Goal: Task Accomplishment & Management: Manage account settings

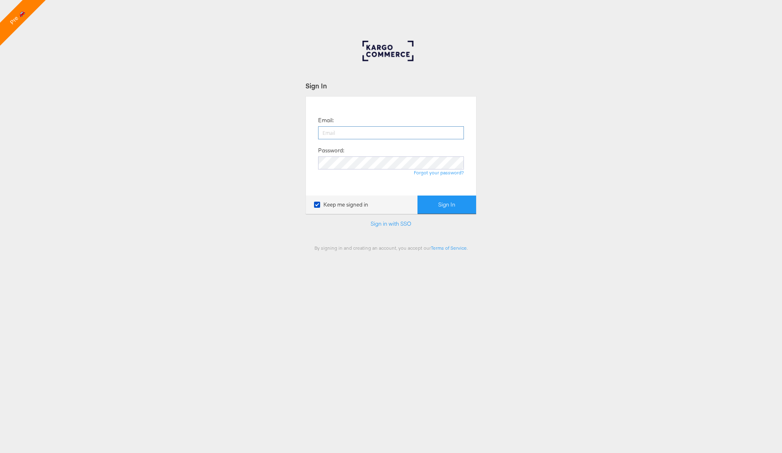
click at [355, 134] on input "email" at bounding box center [391, 132] width 146 height 13
type input "colin.clarke@kargo.com"
click at [451, 172] on link "Forgot your password?" at bounding box center [439, 172] width 50 height 6
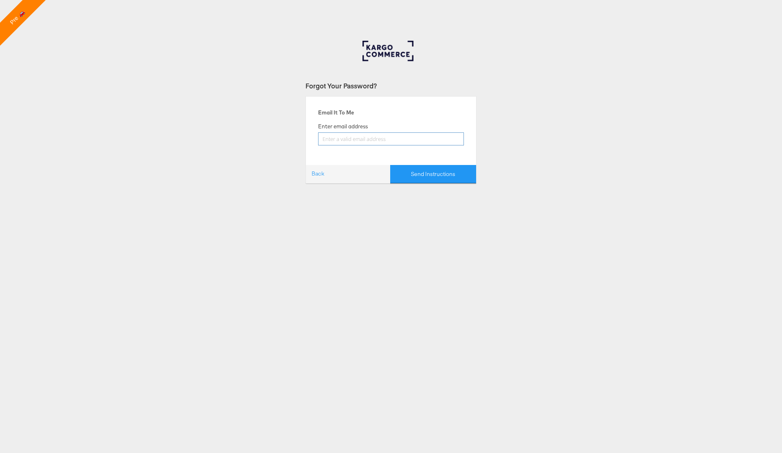
click at [361, 141] on input "email" at bounding box center [391, 138] width 146 height 13
type input "colin.clarke@kargo.com"
click at [429, 177] on button "Send Instructions" at bounding box center [433, 174] width 86 height 18
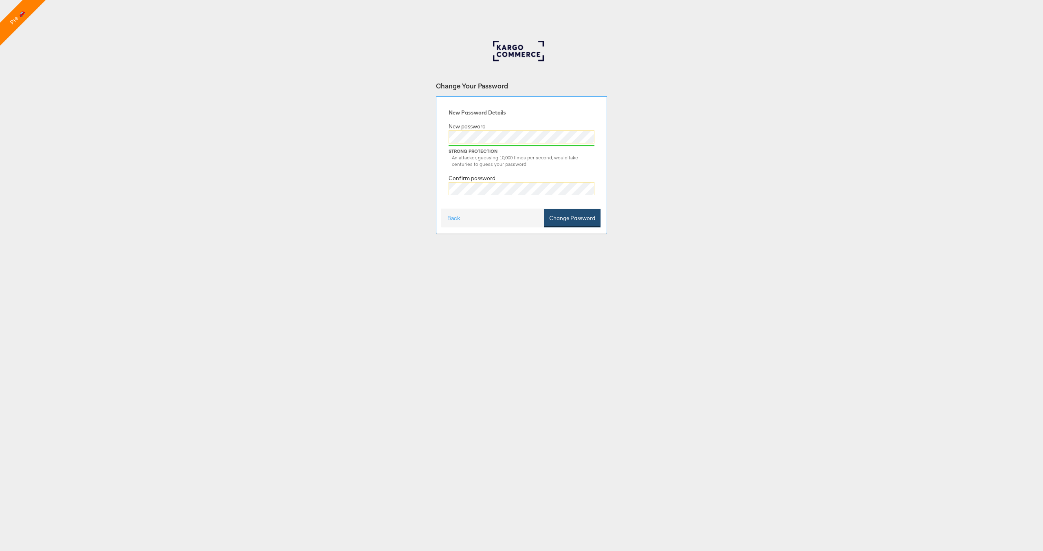
click at [569, 219] on button "Change Password" at bounding box center [572, 218] width 57 height 18
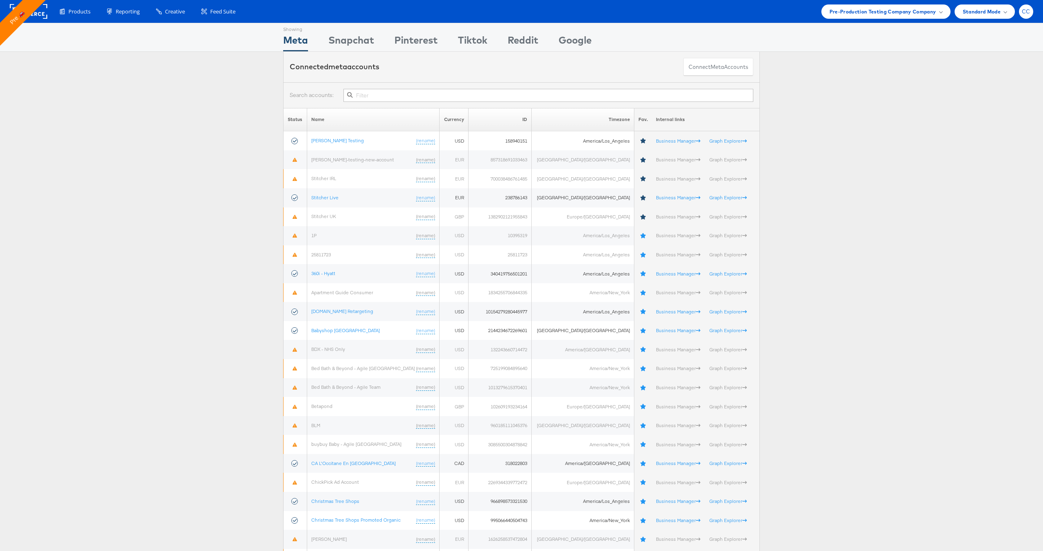
click at [1026, 15] on div "CC" at bounding box center [1026, 11] width 14 height 14
click at [996, 79] on link "Internal Dashboard" at bounding box center [992, 77] width 70 height 8
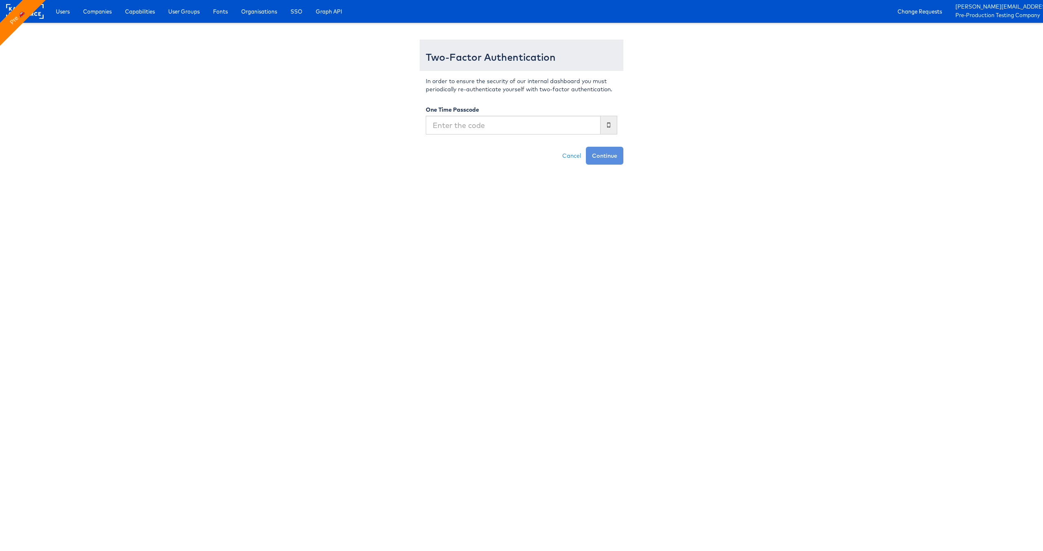
click at [470, 128] on input "text" at bounding box center [513, 125] width 175 height 19
type input "5"
type input "090221"
click at [618, 153] on button "Continue" at bounding box center [604, 156] width 37 height 18
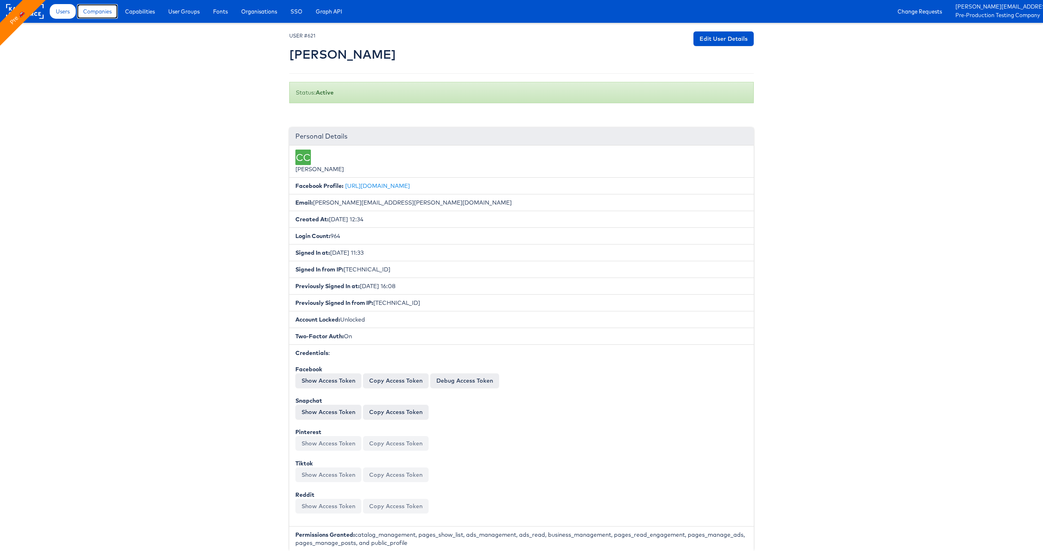
click at [100, 15] on link "Companies" at bounding box center [97, 11] width 41 height 15
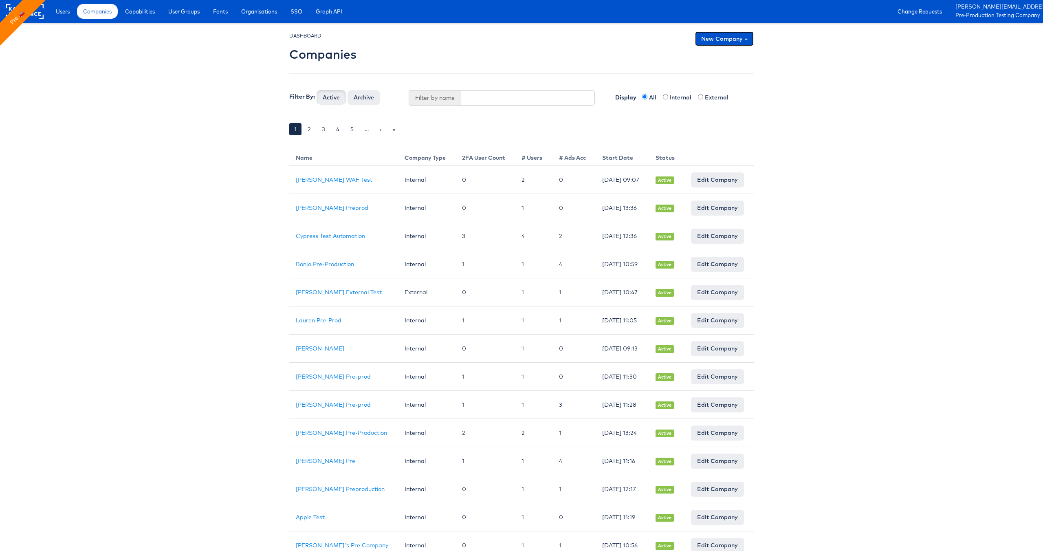
click at [721, 34] on link "New Company +" at bounding box center [724, 38] width 59 height 15
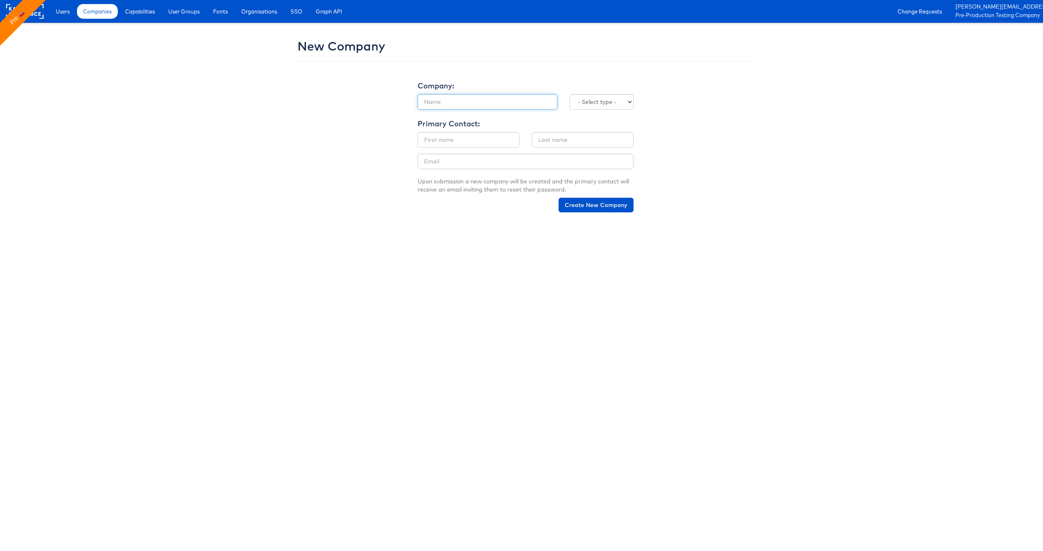
click at [453, 101] on input "text" at bounding box center [488, 101] width 140 height 15
type input "[PERSON_NAME] Pre-Production"
click at [468, 142] on input "text" at bounding box center [469, 139] width 102 height 15
type input "Julie"
click at [566, 141] on input "text" at bounding box center [583, 139] width 102 height 15
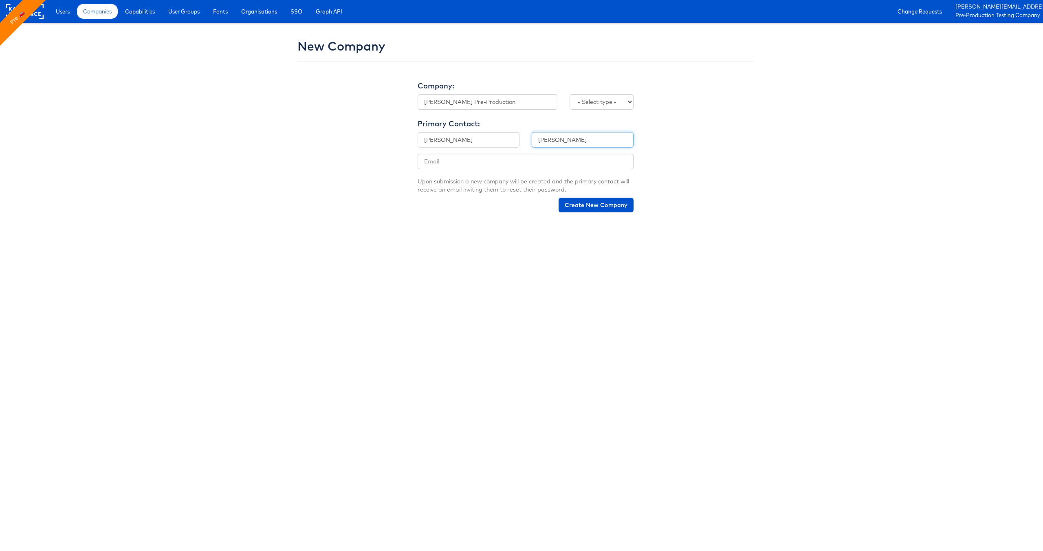
type input "Shanahan"
click at [473, 165] on input "email" at bounding box center [526, 161] width 216 height 15
type input "julie.shanahan@kargo.com"
click at [620, 101] on select "- Select type - Internal External" at bounding box center [601, 101] width 64 height 15
select select "INTERNAL"
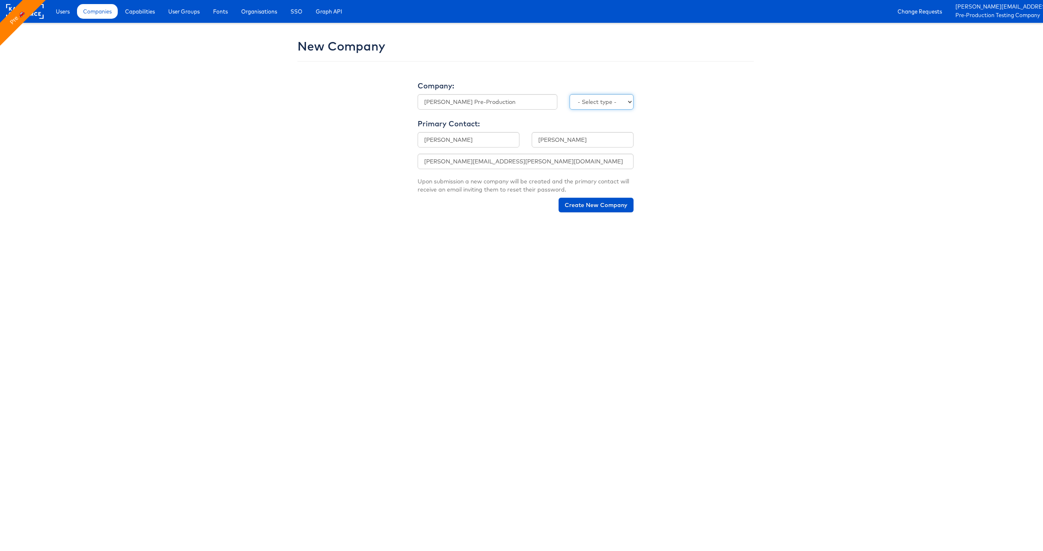
click at [569, 94] on select "- Select type - Internal External" at bounding box center [601, 101] width 64 height 15
click at [602, 207] on button "Create New Company" at bounding box center [595, 205] width 75 height 15
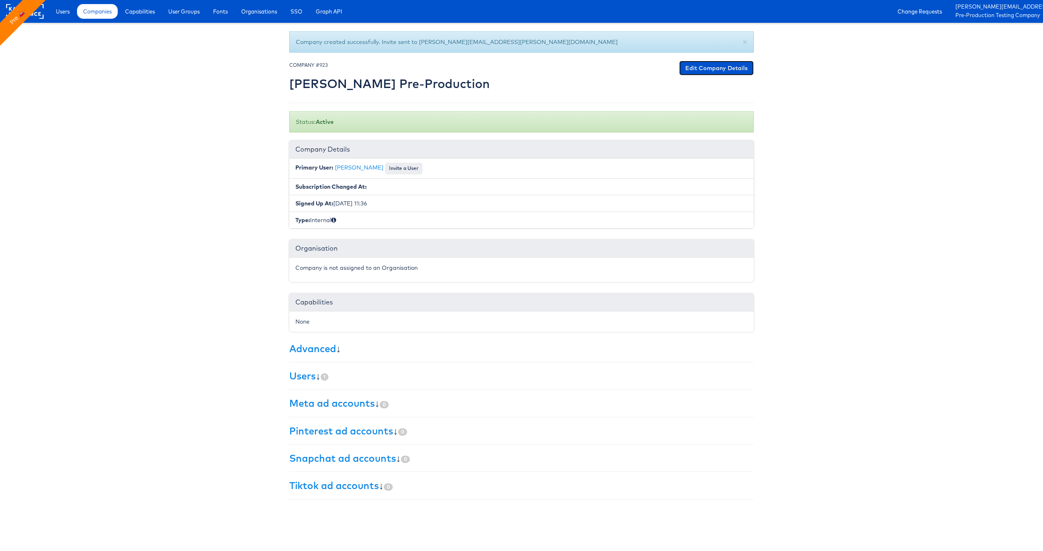
click at [706, 70] on link "Edit Company Details" at bounding box center [716, 68] width 75 height 15
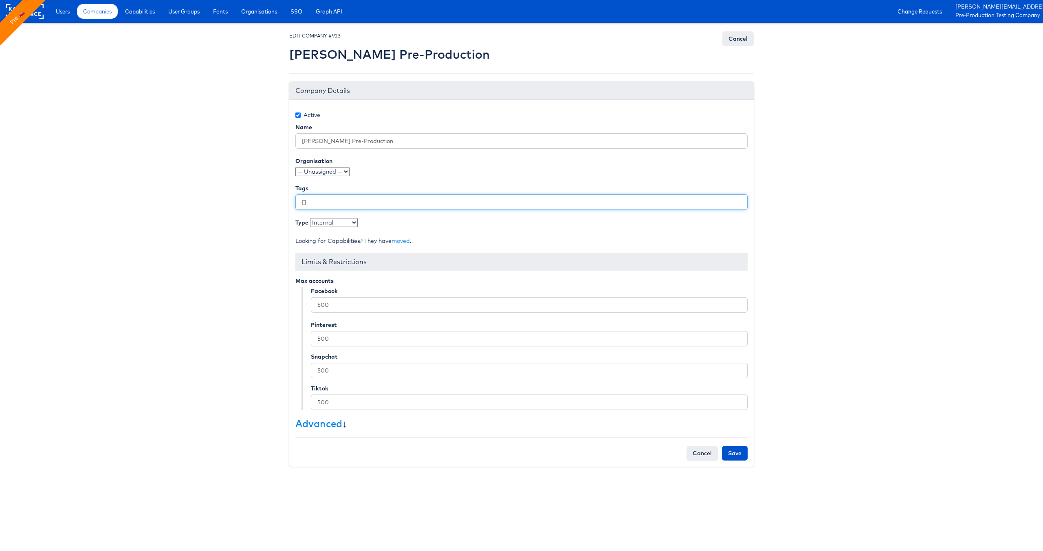
click at [304, 202] on input "[]" at bounding box center [521, 201] width 452 height 15
type input "["stitcherads"]"
click at [317, 418] on link "Advanced" at bounding box center [318, 423] width 47 height 12
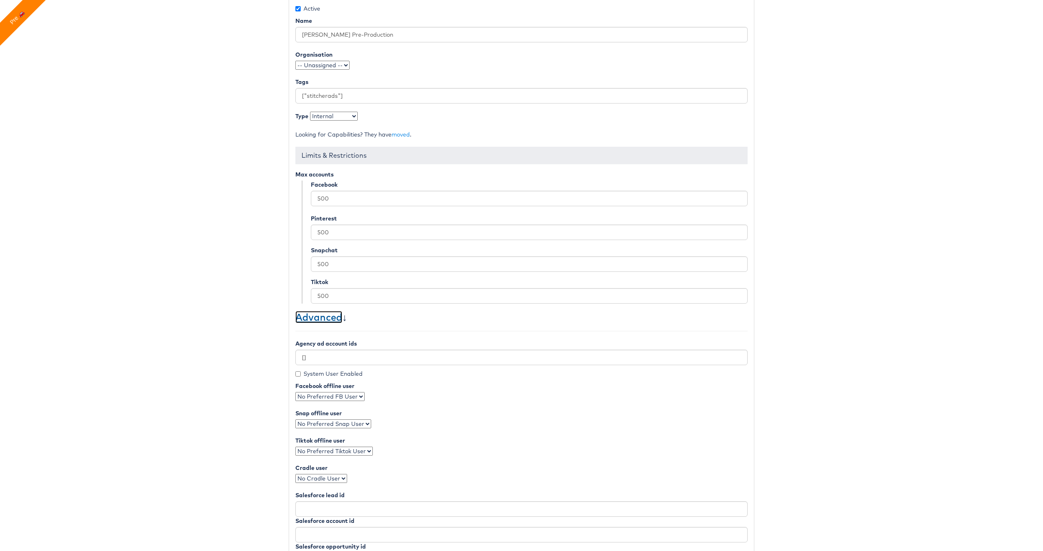
scroll to position [133, 0]
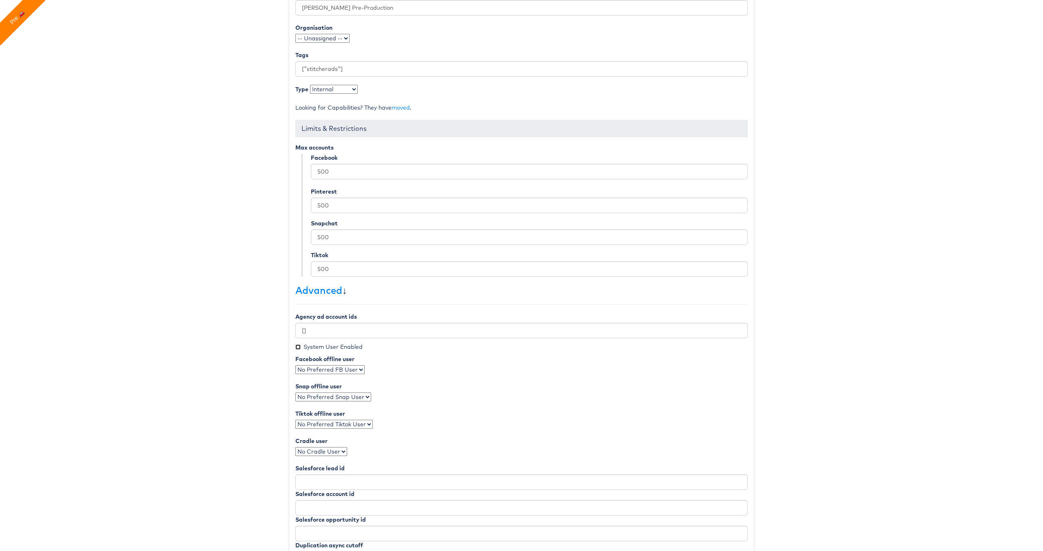
click at [299, 347] on input "System User Enabled" at bounding box center [297, 346] width 5 height 5
checkbox input "true"
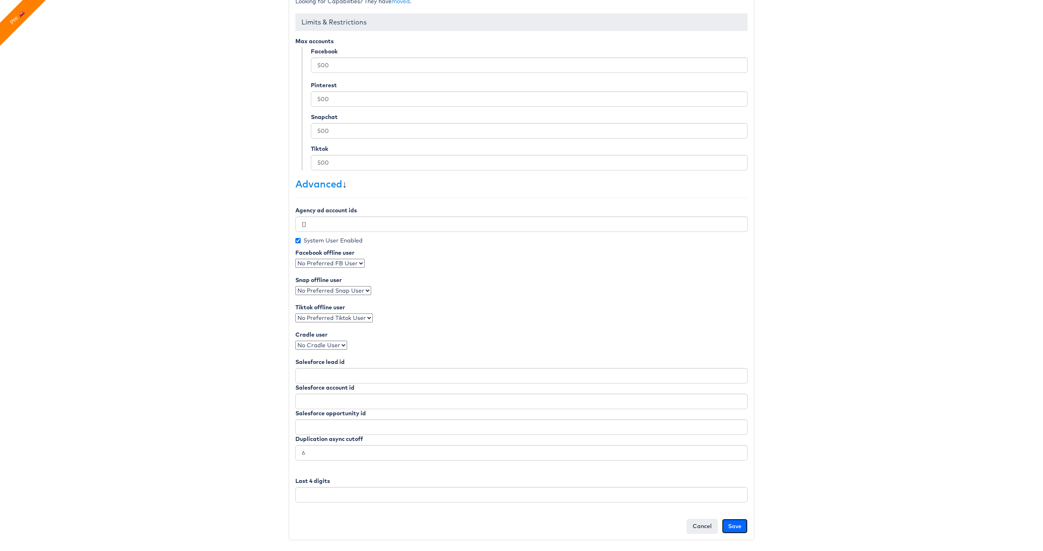
click at [736, 526] on input "Save" at bounding box center [735, 526] width 26 height 15
type input "Saving..."
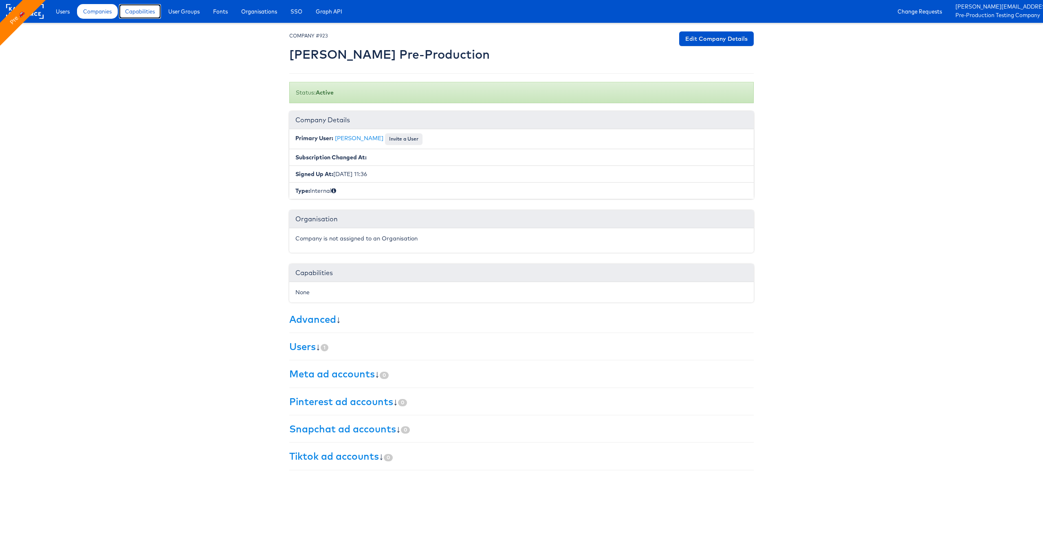
click at [141, 9] on span "Capabilities" at bounding box center [140, 11] width 30 height 8
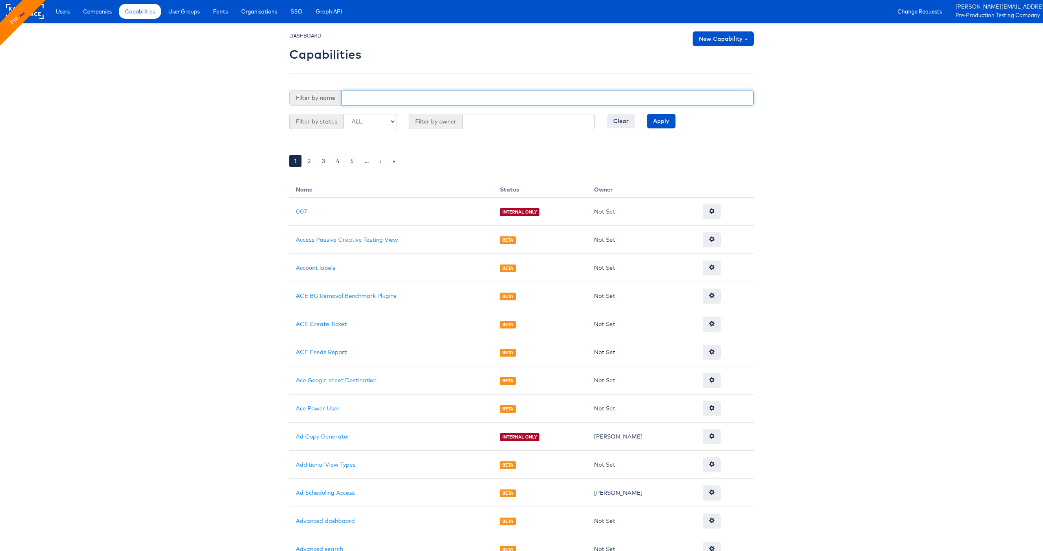
click at [383, 101] on input "text" at bounding box center [547, 97] width 412 height 15
type input "reporting"
click at [662, 124] on input "Apply" at bounding box center [661, 121] width 29 height 15
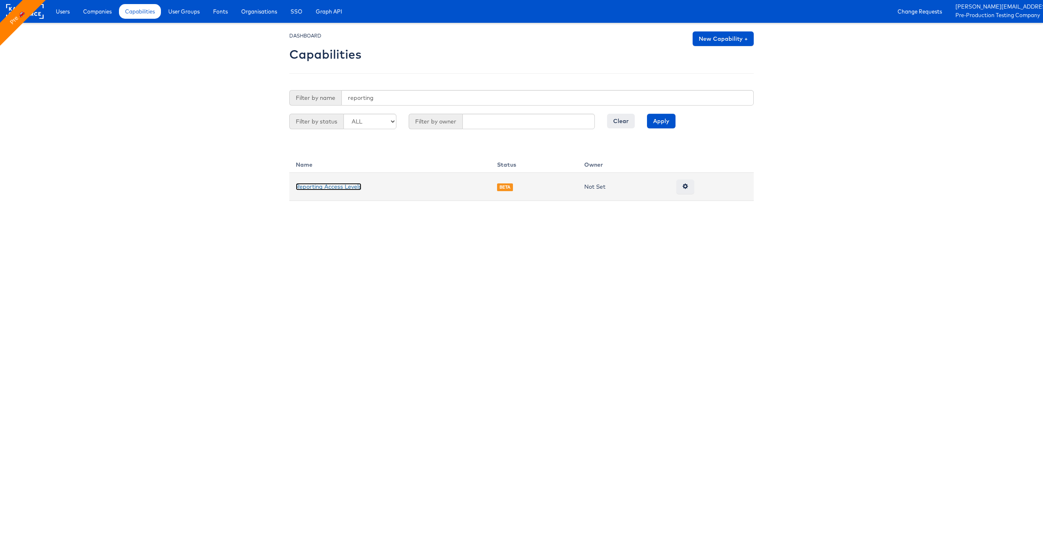
click at [336, 185] on link "Reporting Access Levels" at bounding box center [329, 186] width 66 height 7
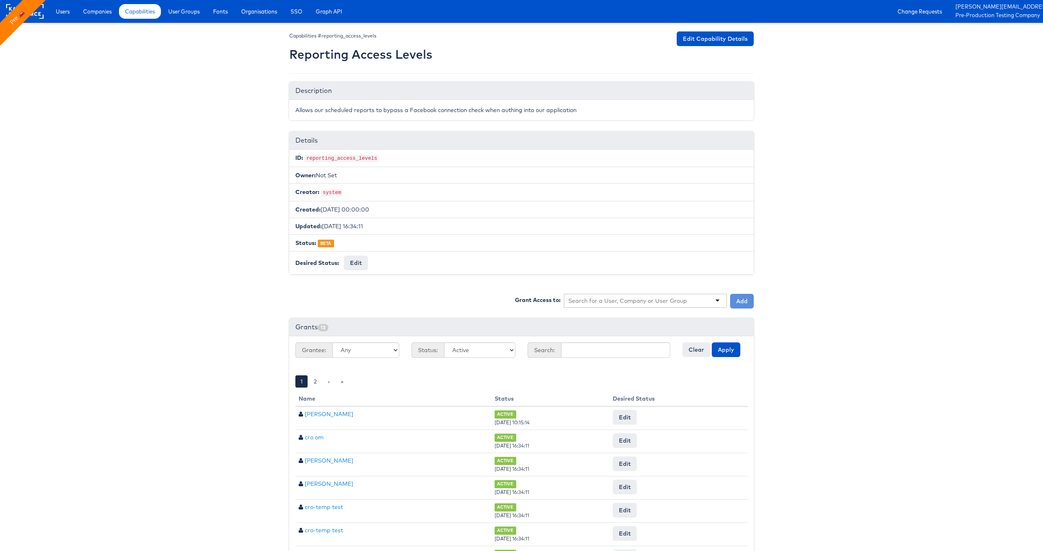
click at [605, 298] on input "text" at bounding box center [627, 301] width 119 height 8
type input "juli"
click at [738, 299] on button "Add" at bounding box center [742, 301] width 24 height 15
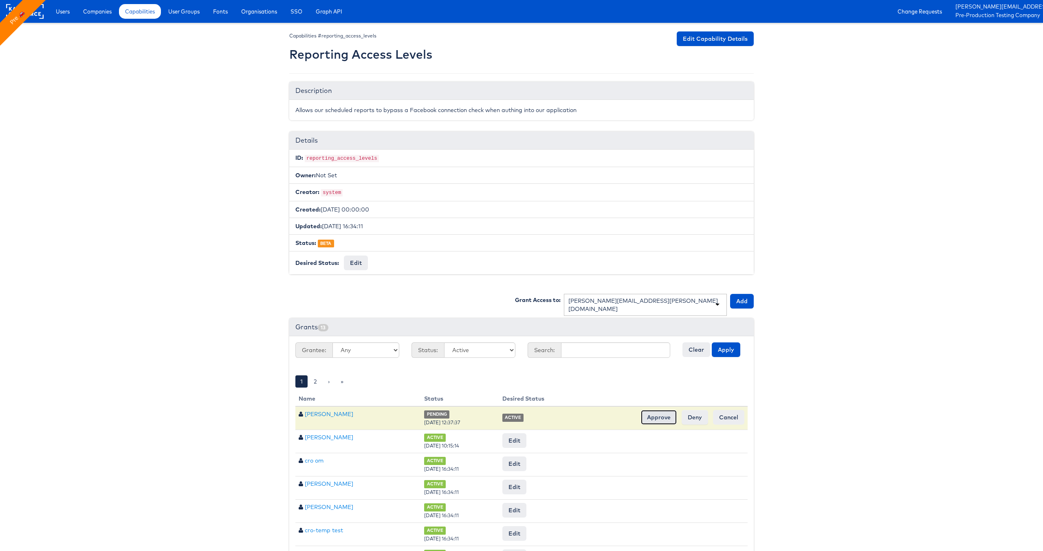
click at [656, 419] on input "Approve" at bounding box center [659, 417] width 36 height 15
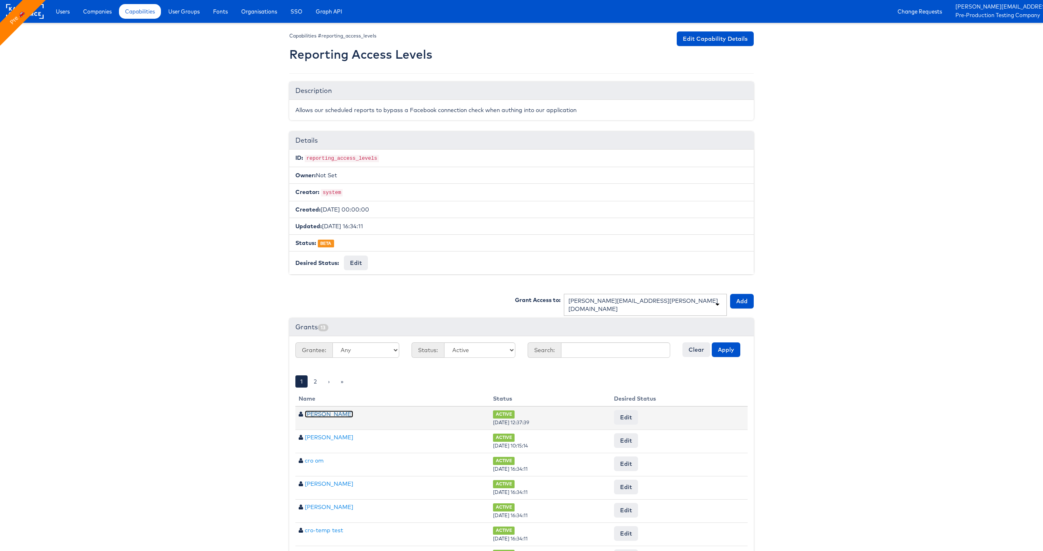
click at [330, 413] on link "Julie Shanahan" at bounding box center [329, 413] width 48 height 7
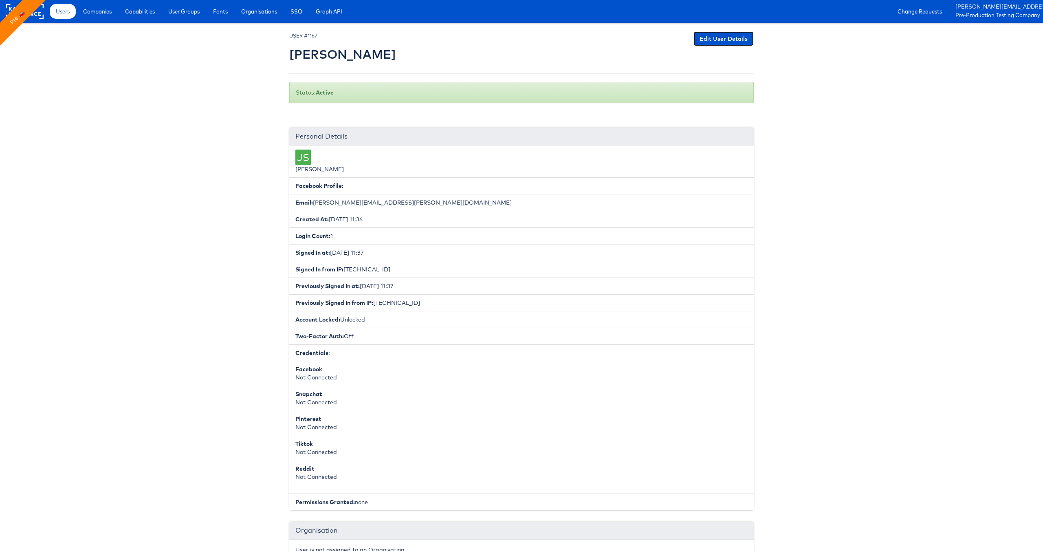
click at [709, 39] on link "Edit User Details" at bounding box center [723, 38] width 60 height 15
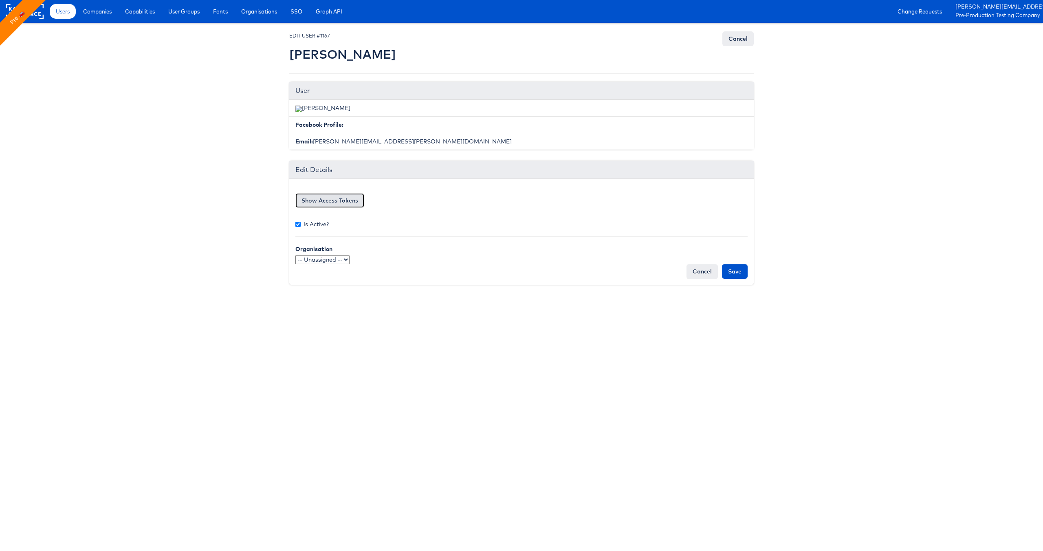
click at [324, 200] on button "Show Access Tokens" at bounding box center [329, 200] width 69 height 15
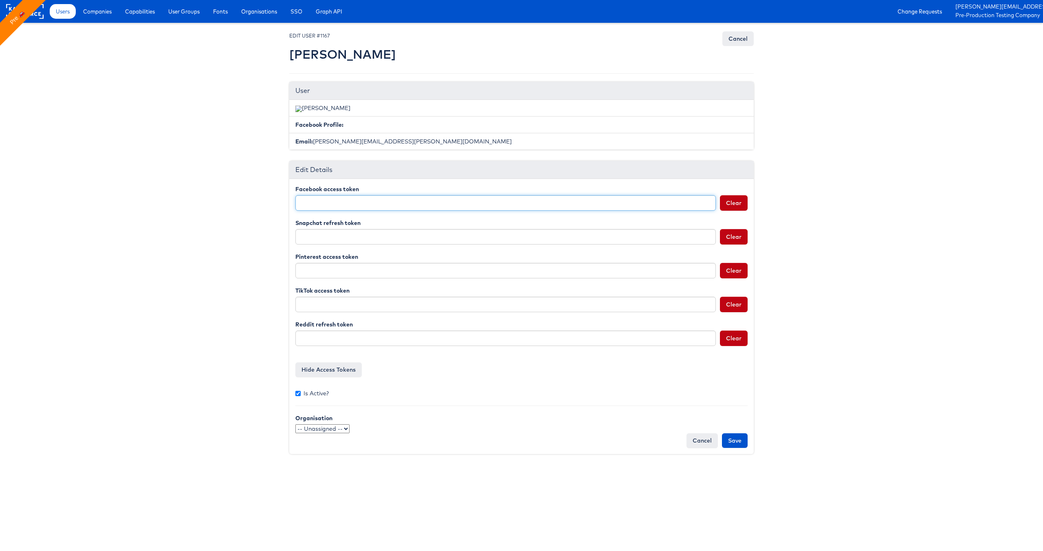
click at [371, 202] on input "Facebook access token" at bounding box center [505, 202] width 420 height 15
paste input "EAAHdWdsWESkBPuskVC7kASreSEk6IQ5LpuOZAUABGPnykmsBujgCwWcYDZAGbdkc3XVfSA50lkaHrW…"
type input "EAAHdWdsWESkBPuskVC7kASreSEk6IQ5LpuOZAUABGPnykmsBujgCwWcYDZAGbdkc3XVfSA50lkaHrW…"
click at [733, 439] on input "Save" at bounding box center [735, 440] width 26 height 15
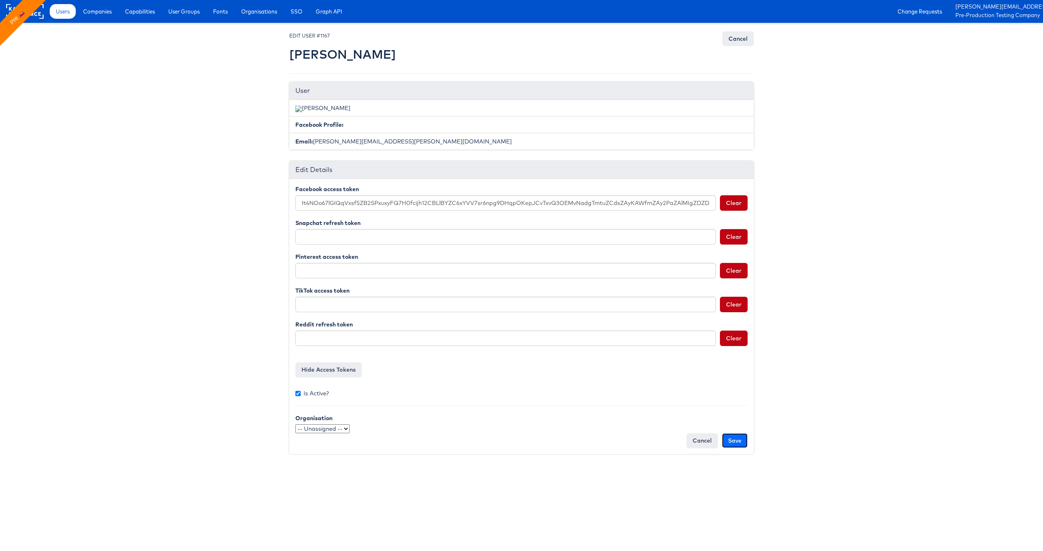
type input "Saving..."
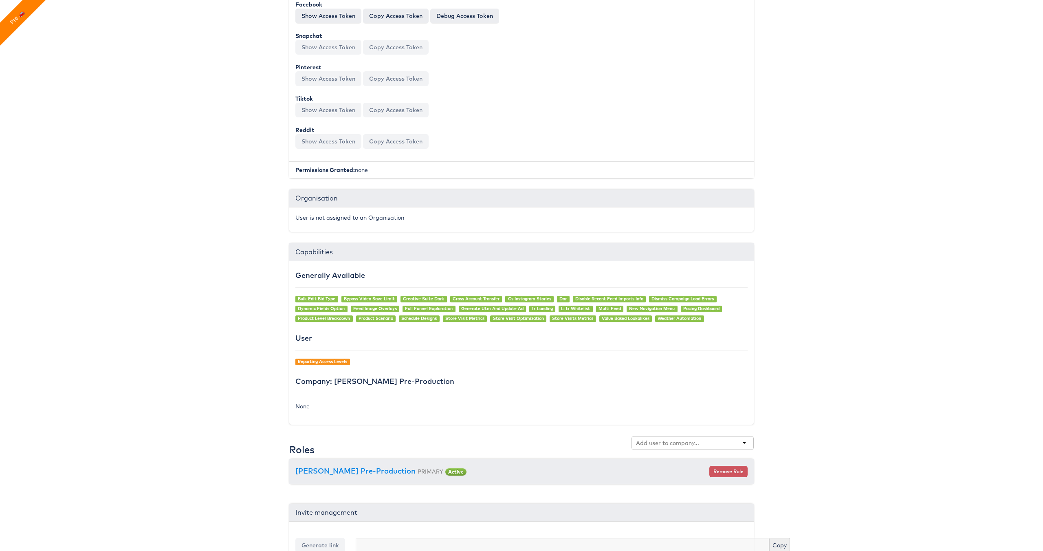
scroll to position [409, 0]
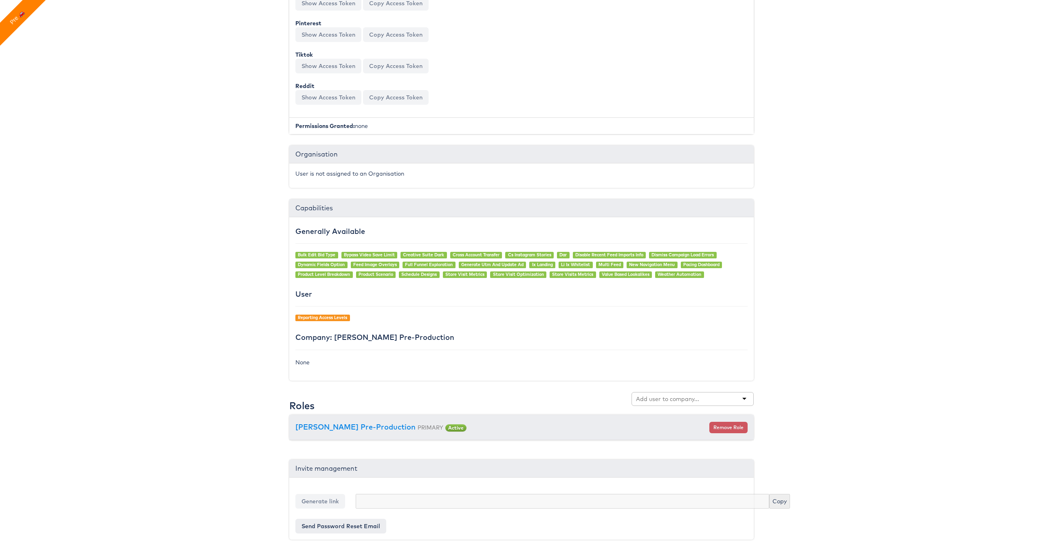
click at [665, 400] on input "text" at bounding box center [668, 399] width 64 height 8
type input "pre"
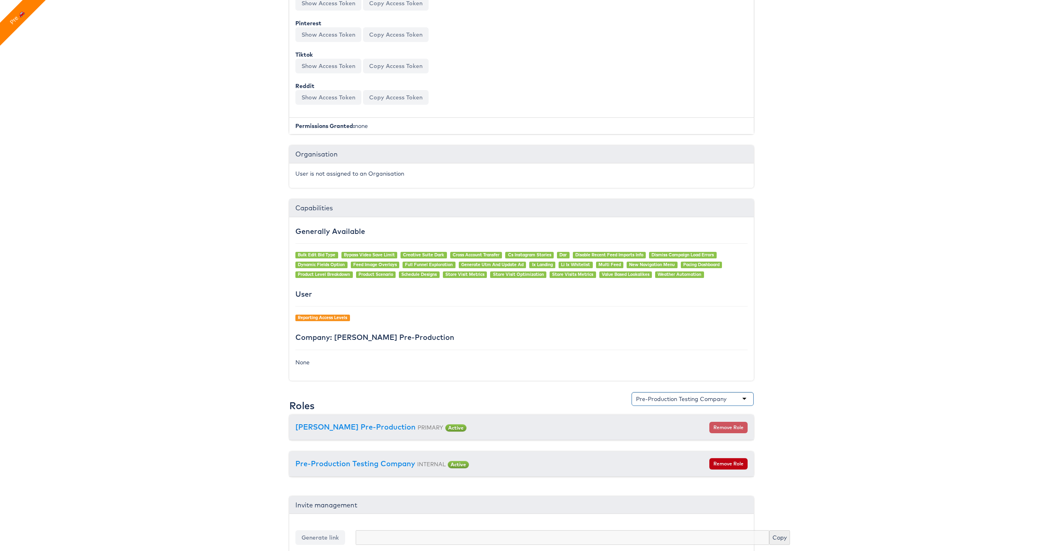
click at [808, 340] on body "Users Companies Capabilities User Groups Fonts Organisations SSO Graph API Chan…" at bounding box center [521, 89] width 1043 height 996
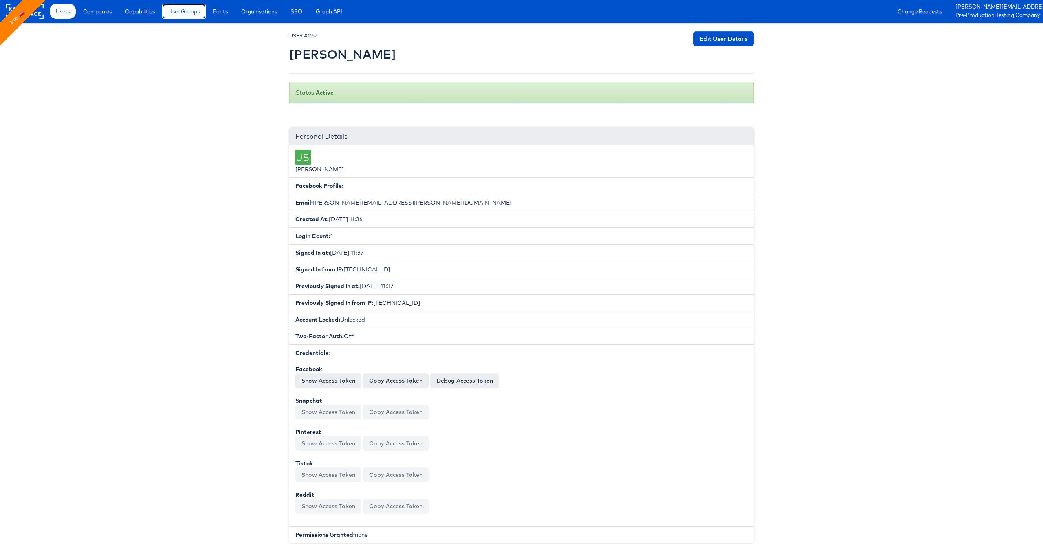
click at [182, 13] on span "User Groups" at bounding box center [183, 11] width 31 height 8
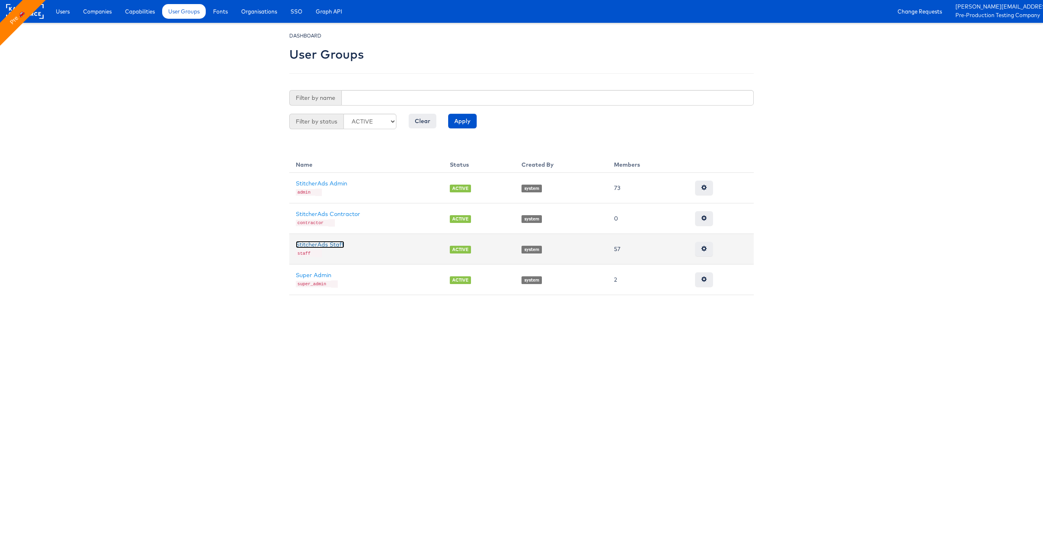
click at [331, 243] on link "StitcherAds Staff" at bounding box center [320, 244] width 48 height 7
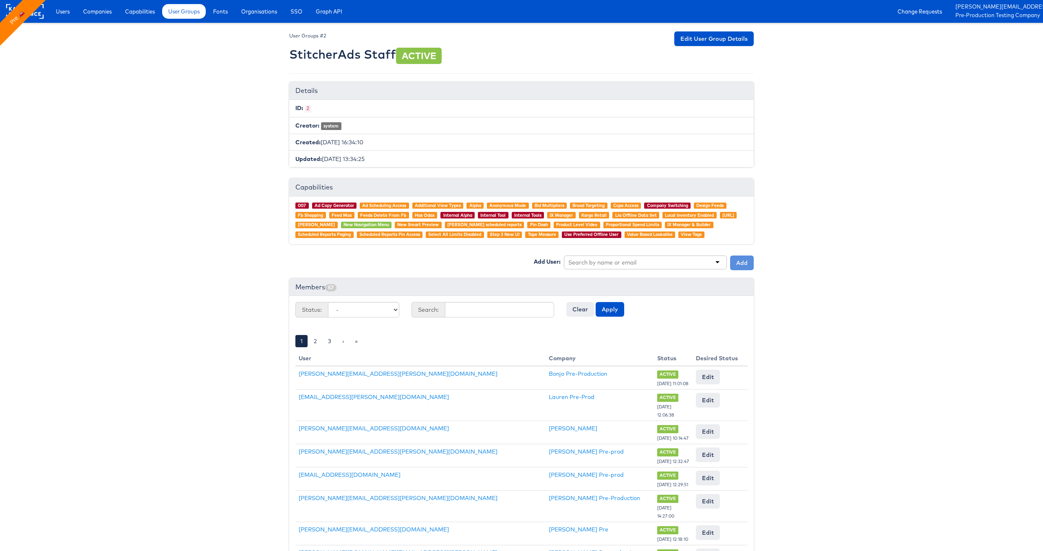
click at [600, 261] on input "text" at bounding box center [603, 262] width 70 height 8
type input "[PERSON_NAME]"
click at [735, 262] on button "Add" at bounding box center [742, 262] width 24 height 15
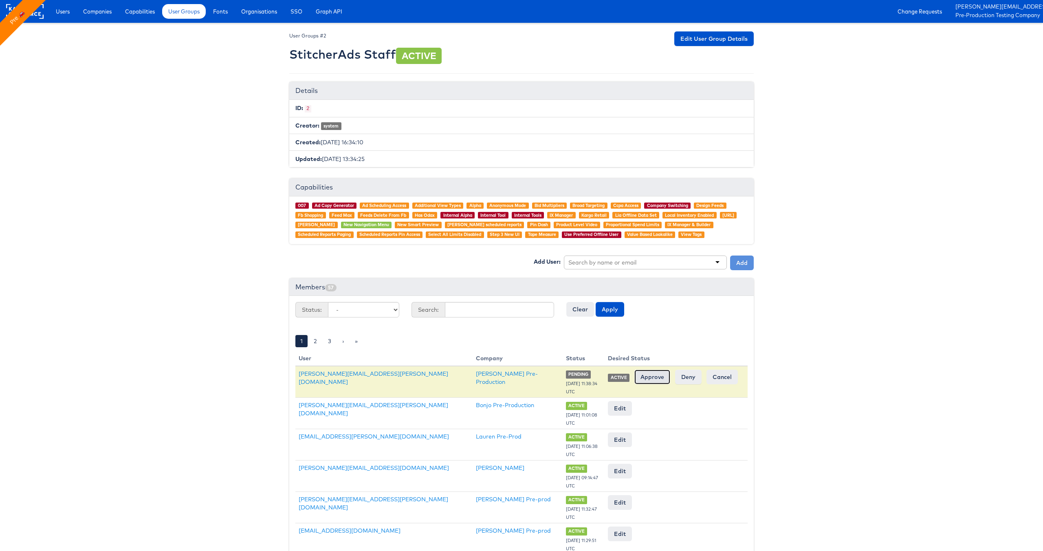
click at [648, 380] on input "Approve" at bounding box center [652, 376] width 36 height 15
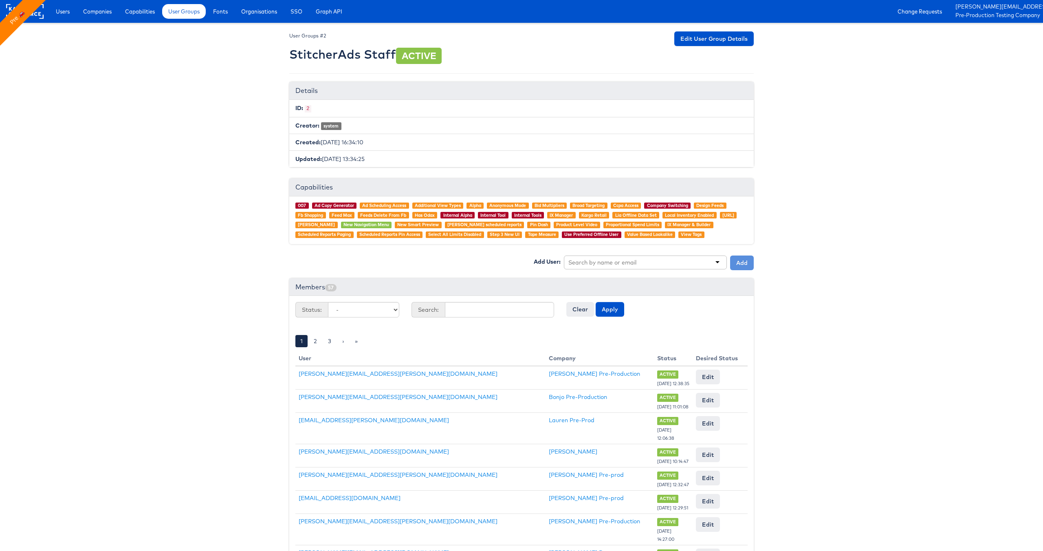
click at [178, 324] on body "Users Companies Capabilities User Groups Fonts Organisations SSO Graph API Chan…" at bounding box center [521, 507] width 1043 height 1014
click at [189, 15] on span "User Groups" at bounding box center [183, 11] width 31 height 8
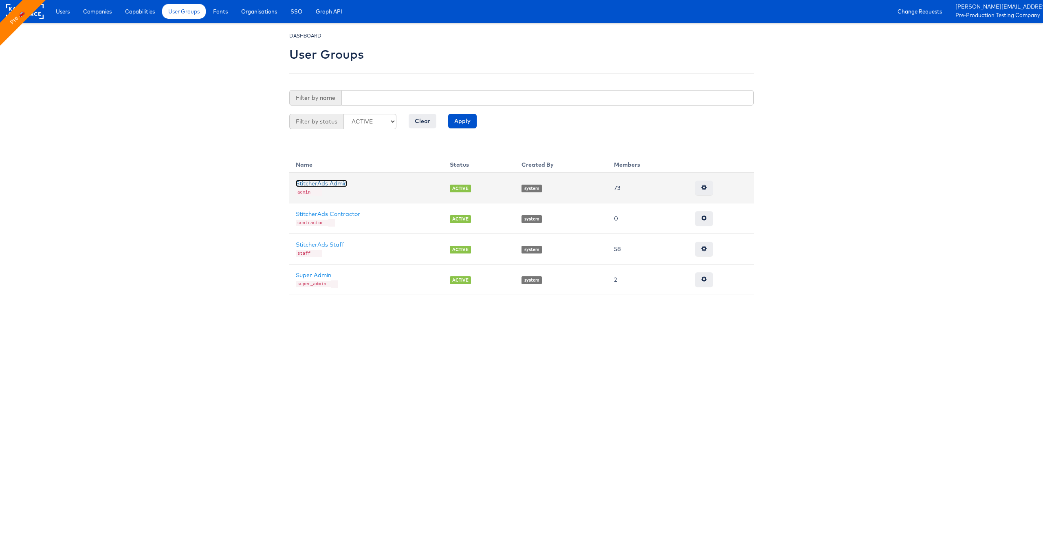
click at [331, 183] on link "StitcherAds Admin" at bounding box center [321, 183] width 51 height 7
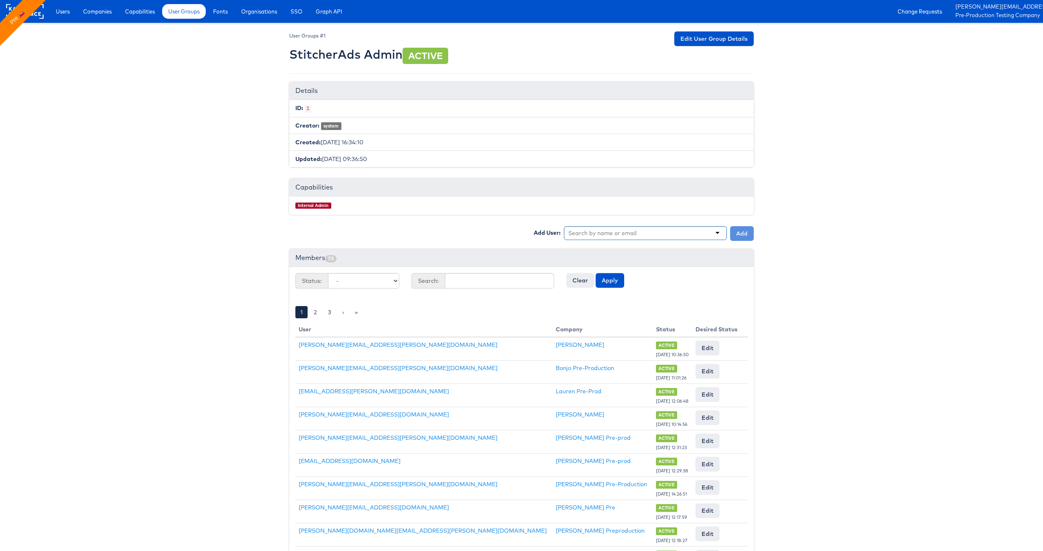
click at [612, 233] on input "text" at bounding box center [603, 233] width 70 height 8
type input "[PERSON_NAME]"
click at [736, 232] on button "Add" at bounding box center [742, 233] width 24 height 15
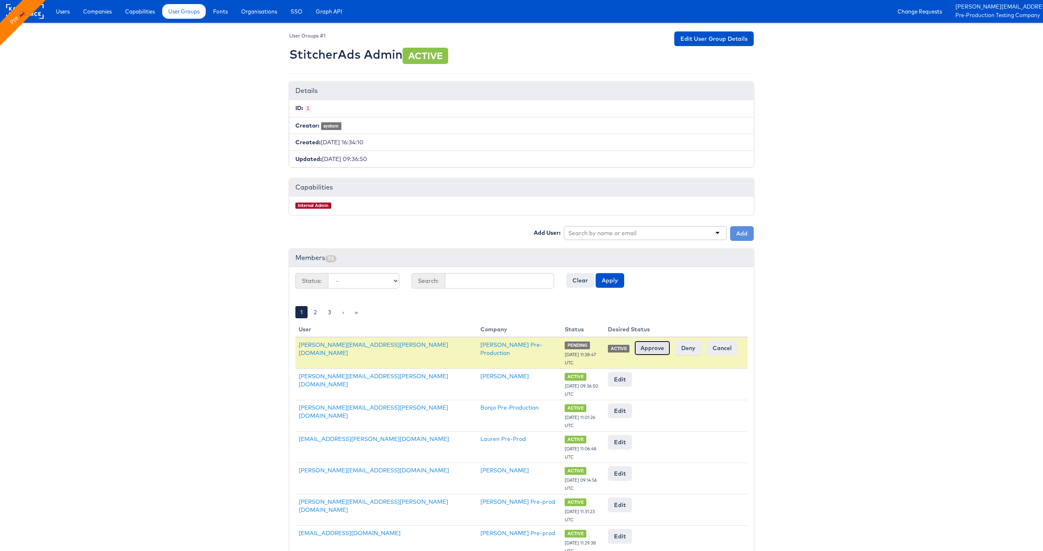
click at [655, 344] on input "Approve" at bounding box center [652, 348] width 36 height 15
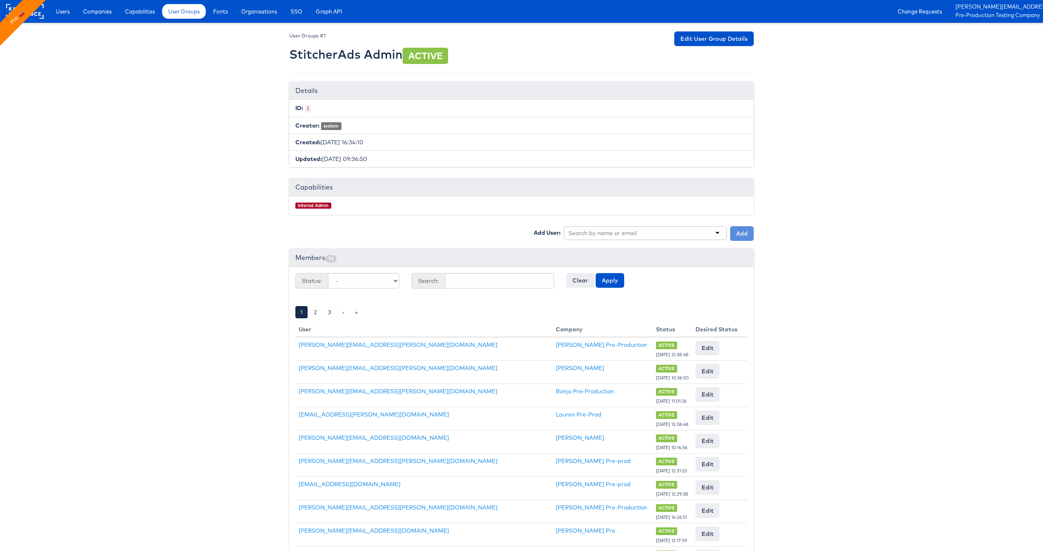
click at [240, 305] on body "Users Companies Capabilities User Groups Fonts Organisations SSO Graph API Chan…" at bounding box center [521, 480] width 1043 height 961
click at [328, 341] on link "julie.shanahan@kargo.com" at bounding box center [398, 344] width 199 height 7
